Goal: Communication & Community: Share content

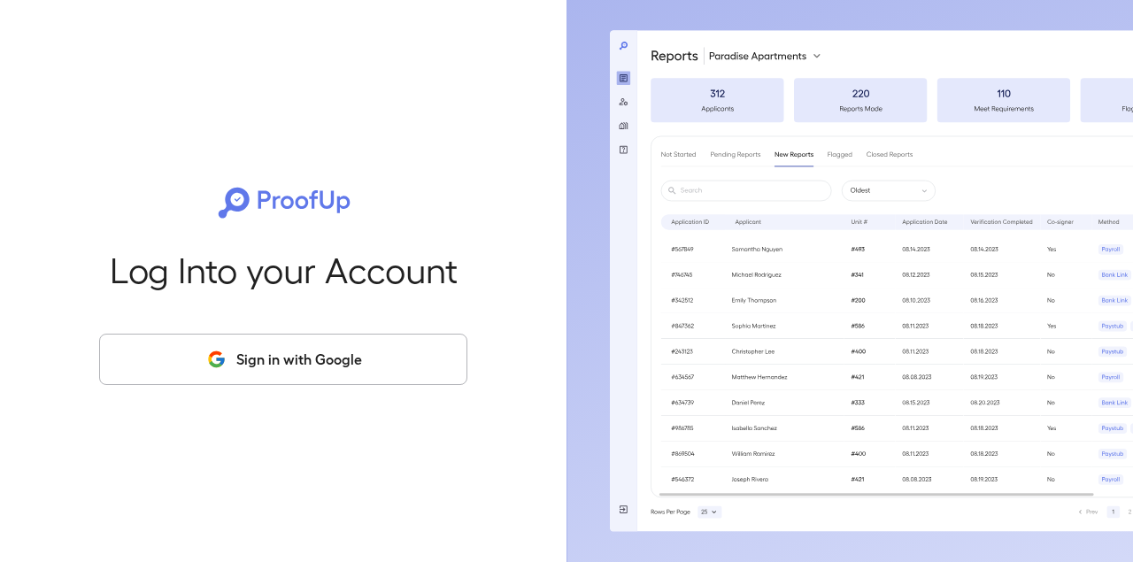
click at [273, 366] on button "Sign in with Google" at bounding box center [283, 359] width 368 height 51
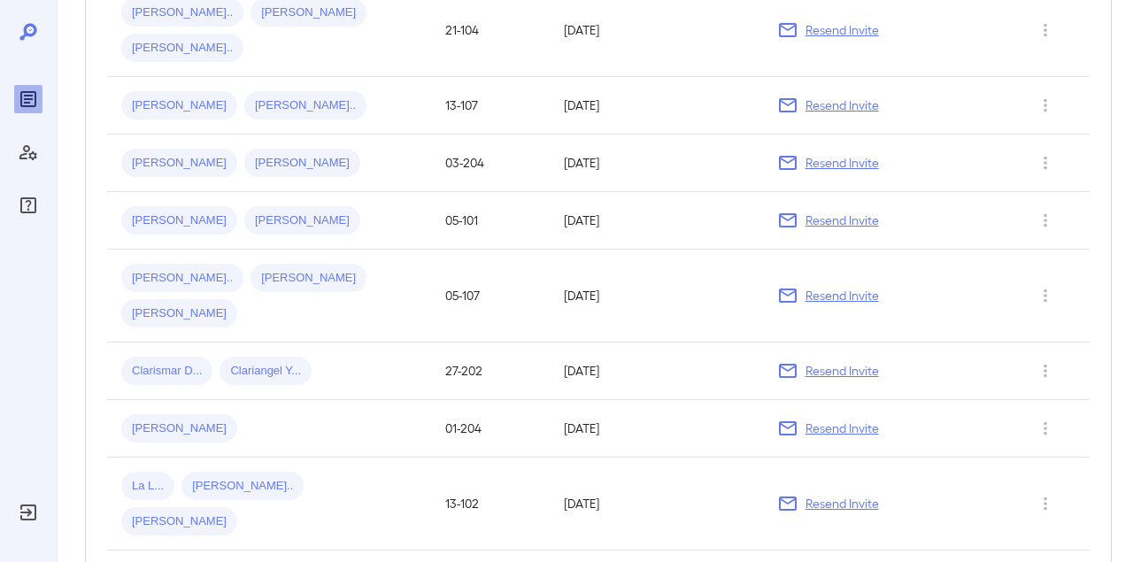
scroll to position [633, 0]
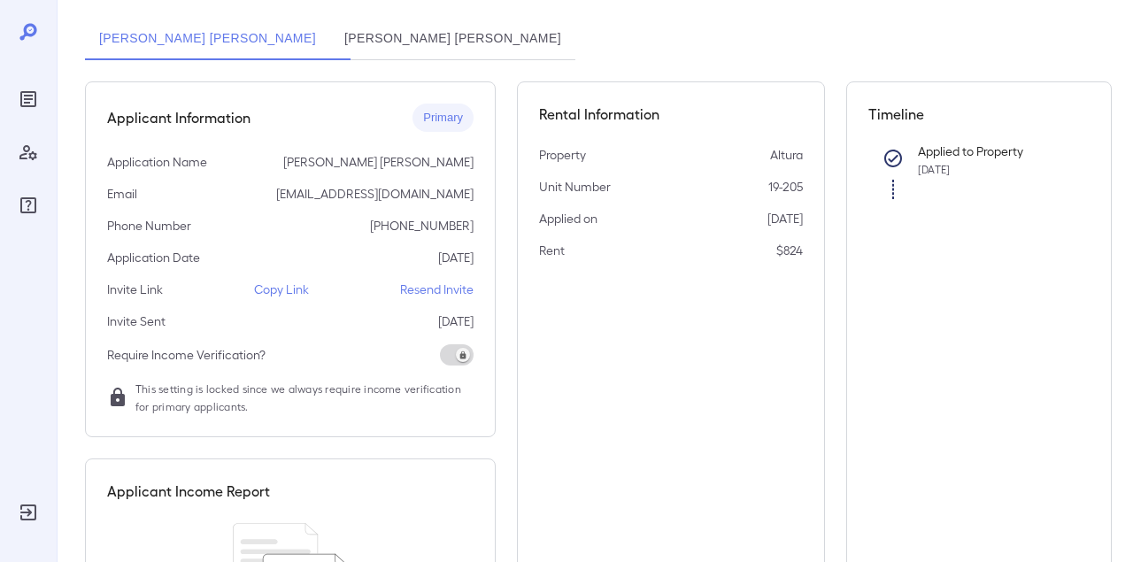
scroll to position [150, 0]
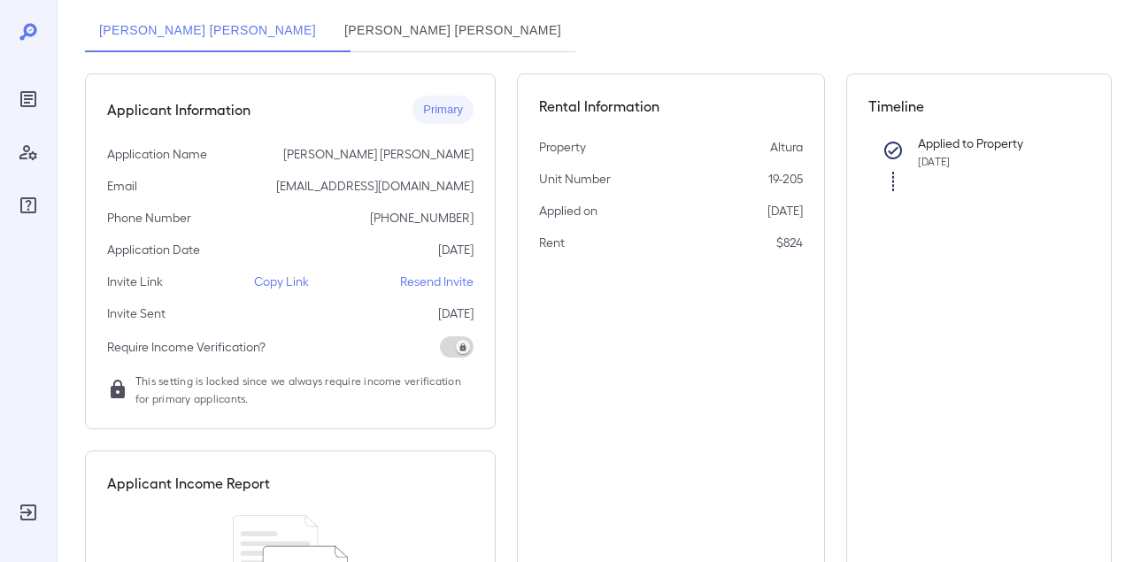
click at [289, 289] on p "Copy Link" at bounding box center [281, 282] width 55 height 18
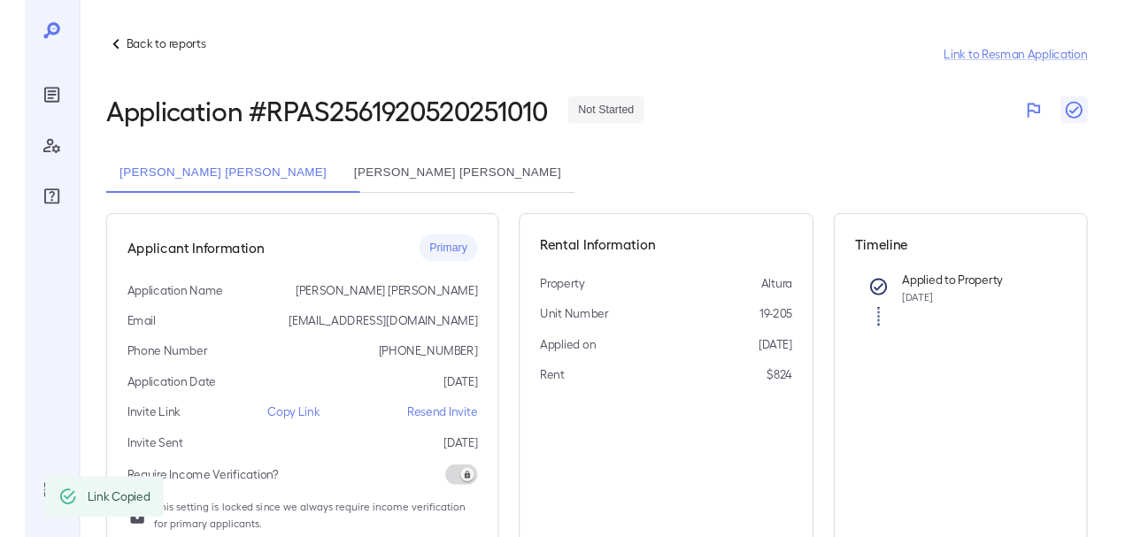
scroll to position [0, 0]
